Goal: Check status: Check status

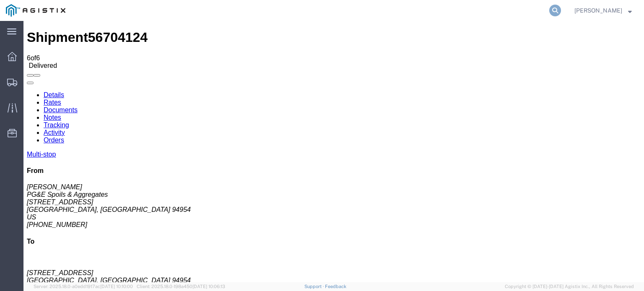
click at [559, 12] on icon at bounding box center [555, 11] width 12 height 12
click at [315, 10] on input "search" at bounding box center [421, 10] width 255 height 20
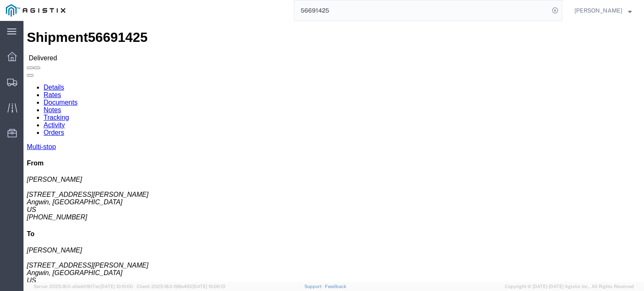
click link "Tracking"
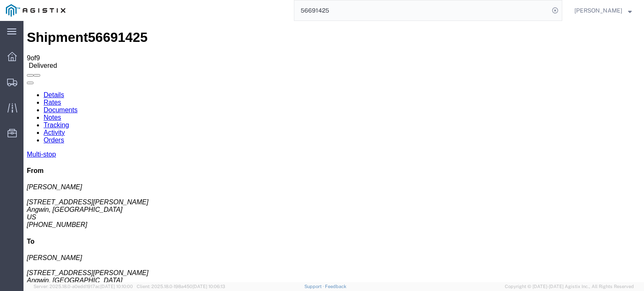
click at [27, 91] on icon at bounding box center [27, 91] width 0 height 0
click at [61, 114] on link "Notes" at bounding box center [53, 117] width 18 height 7
drag, startPoint x: 337, startPoint y: 9, endPoint x: 345, endPoint y: 7, distance: 8.4
click at [339, 8] on input "56691425" at bounding box center [421, 10] width 255 height 20
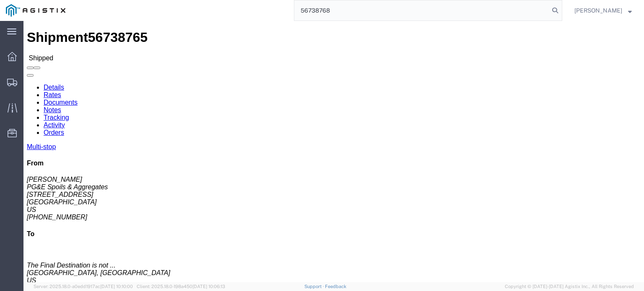
type input "56738768"
